Goal: Transaction & Acquisition: Purchase product/service

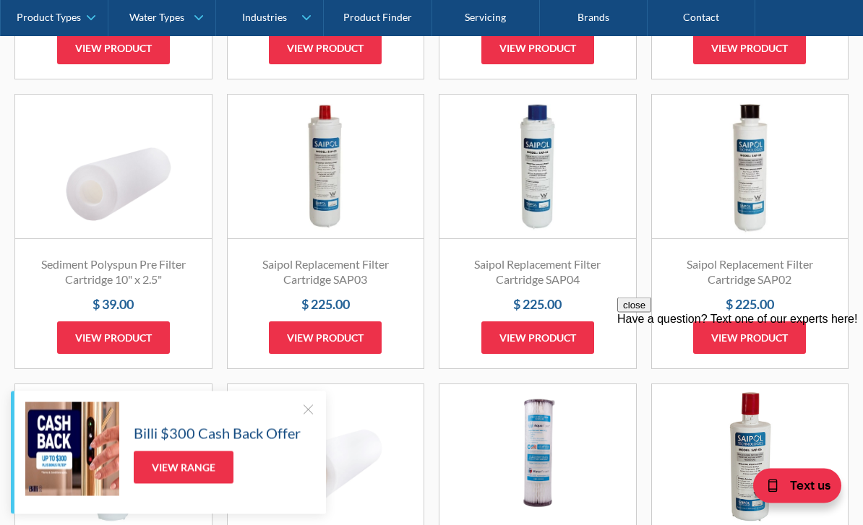
scroll to position [1142, 0]
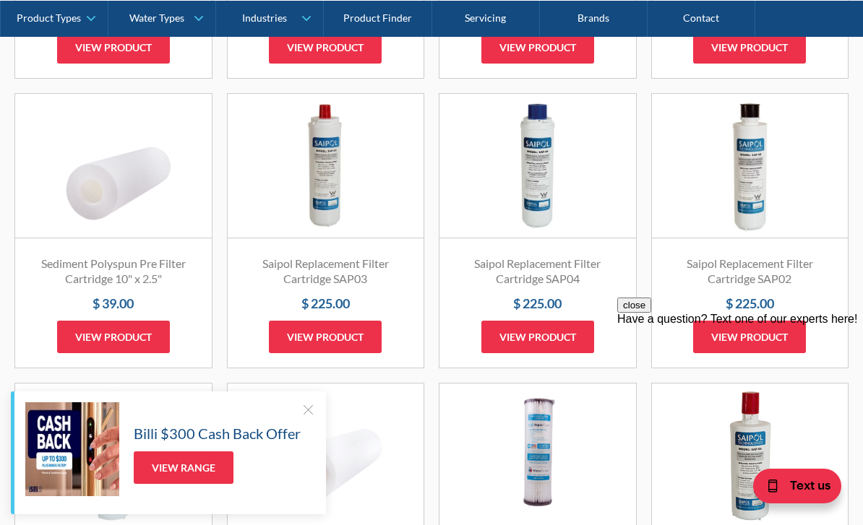
click at [646, 326] on div "Have a question? Text one of our experts here!" at bounding box center [740, 319] width 246 height 13
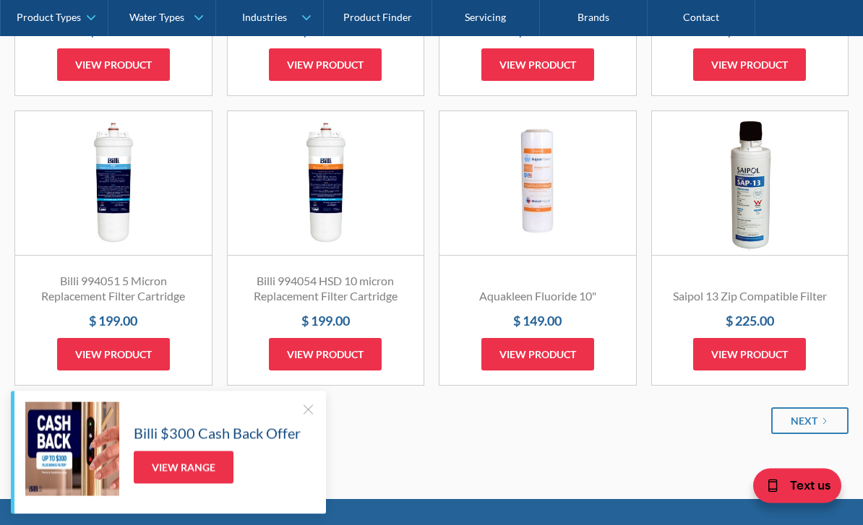
scroll to position [1704, 0]
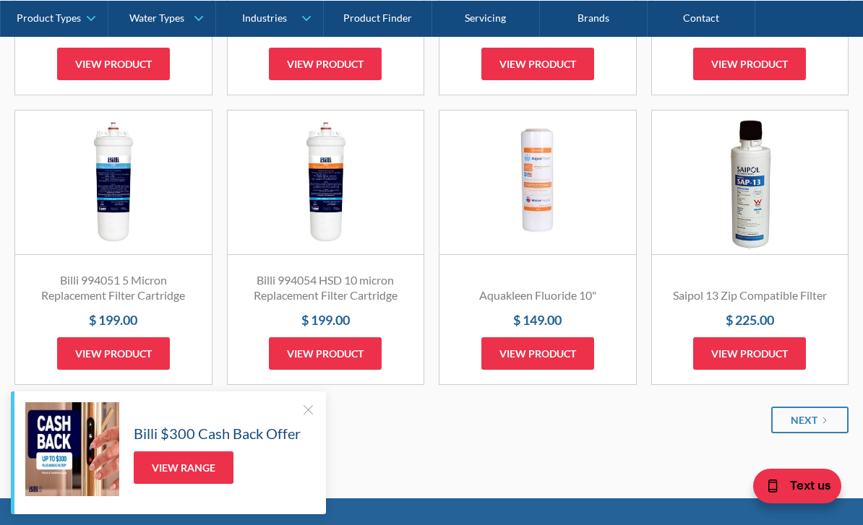
click at [309, 417] on div at bounding box center [308, 409] width 14 height 14
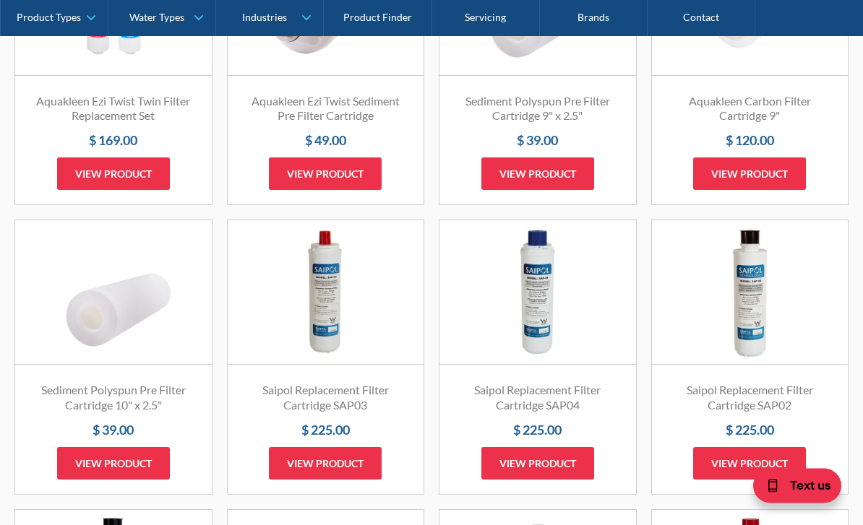
scroll to position [1016, 0]
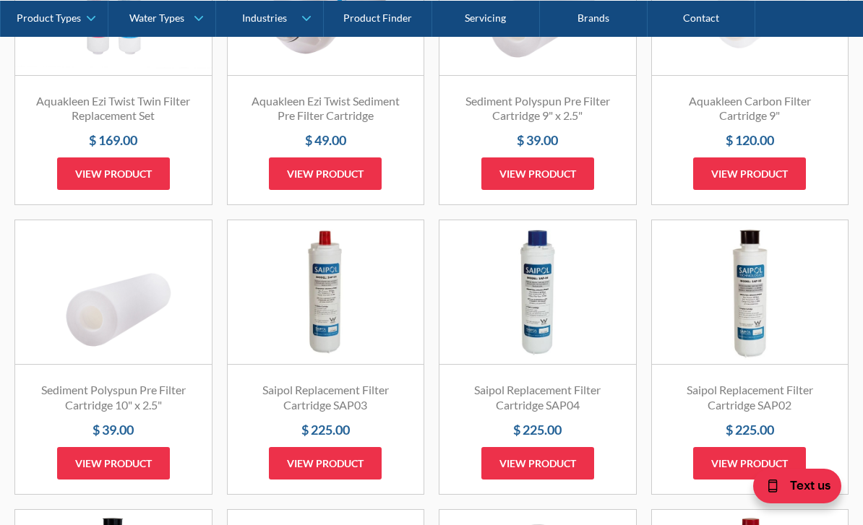
click at [594, 475] on link "View product" at bounding box center [537, 463] width 113 height 33
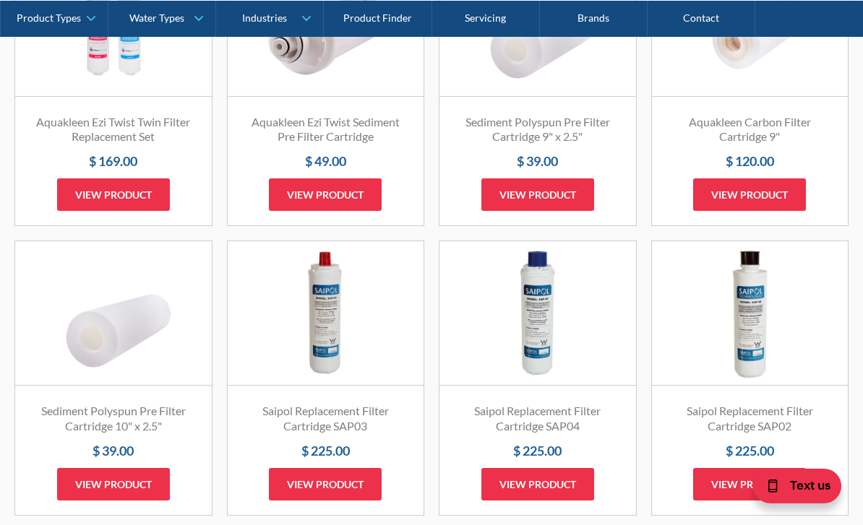
scroll to position [992, 0]
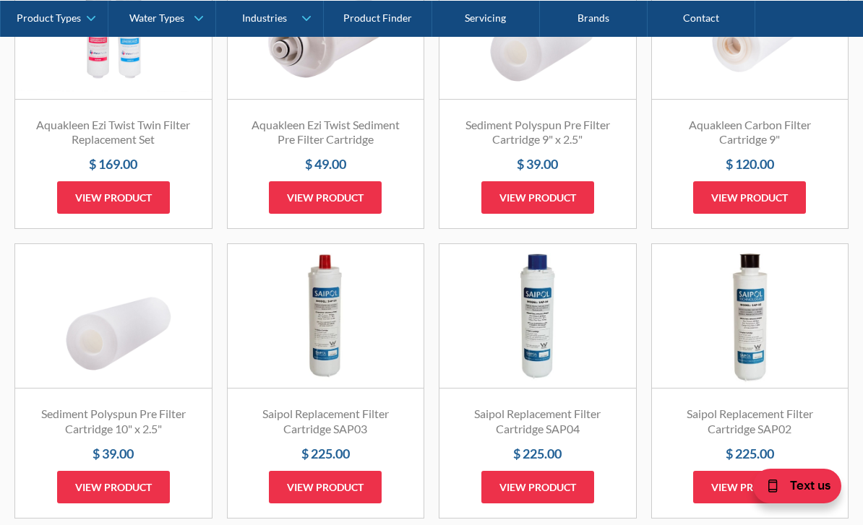
click at [704, 28] on link "Contact" at bounding box center [701, 18] width 108 height 36
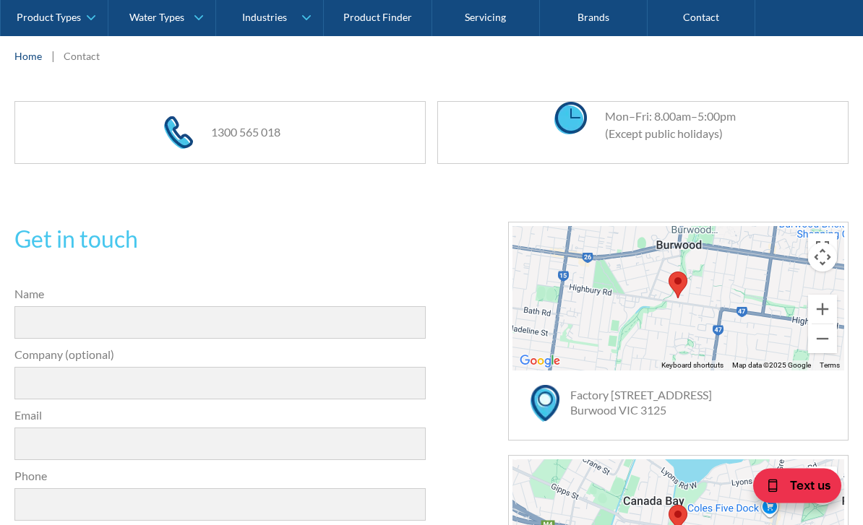
scroll to position [275, 0]
